Goal: Find specific page/section: Find specific page/section

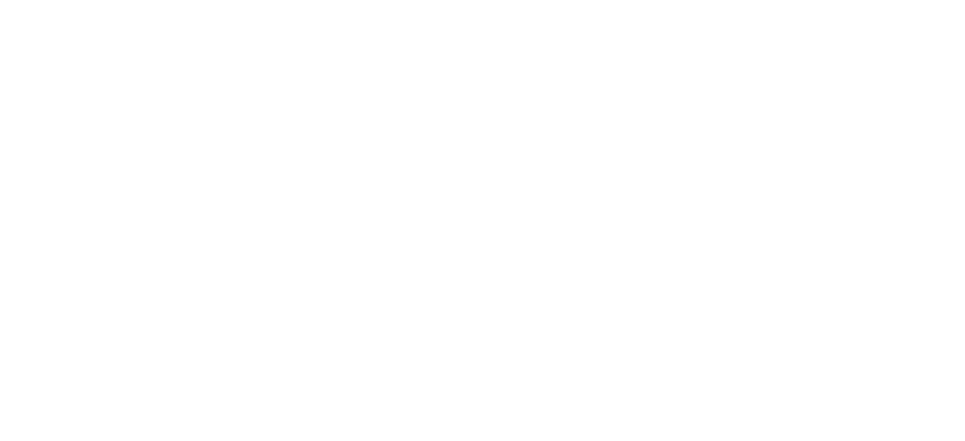
type input "mach"
